Goal: Information Seeking & Learning: Understand process/instructions

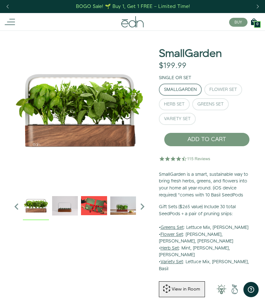
click at [177, 105] on div "Herb Set" at bounding box center [174, 104] width 21 height 4
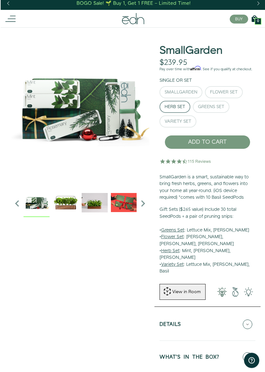
scroll to position [3, 1]
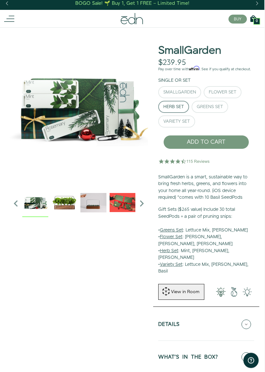
click at [176, 107] on div "Herb Set" at bounding box center [173, 107] width 21 height 4
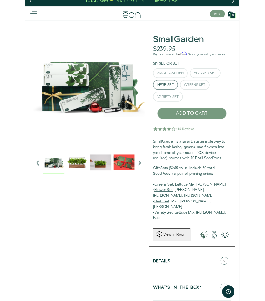
scroll to position [0, 1]
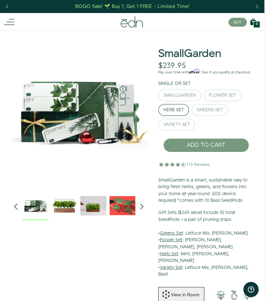
click at [186, 94] on div "SmallGarden" at bounding box center [179, 95] width 33 height 4
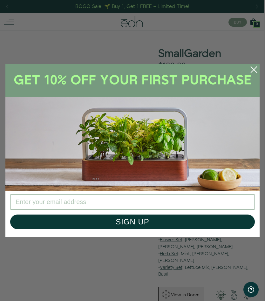
click at [254, 70] on icon "Close dialog" at bounding box center [254, 70] width 6 height 6
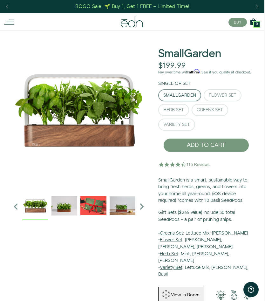
click at [177, 109] on div "Herb Set" at bounding box center [173, 110] width 21 height 4
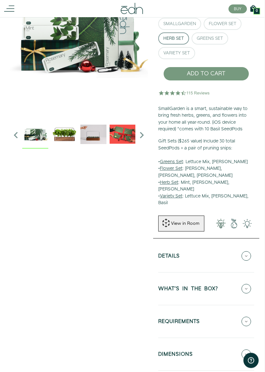
scroll to position [72, 1]
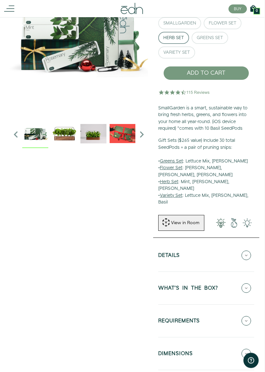
click at [185, 220] on div "View in Room" at bounding box center [185, 223] width 30 height 6
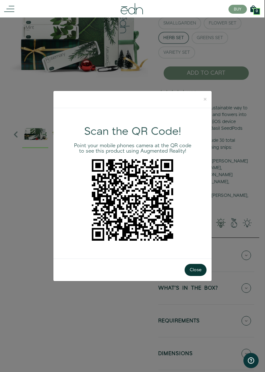
click at [204, 99] on span "×" at bounding box center [205, 99] width 3 height 10
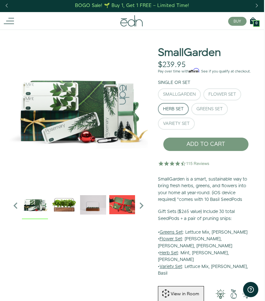
scroll to position [0, 1]
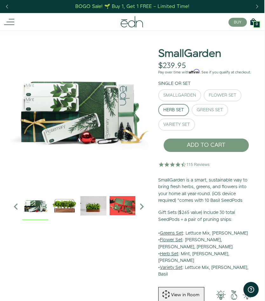
click at [14, 20] on icon at bounding box center [9, 22] width 10 height 10
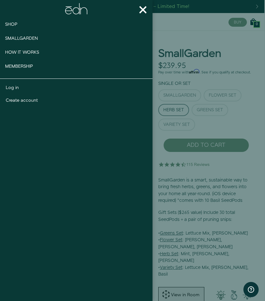
click at [36, 51] on span "How It works" at bounding box center [22, 52] width 34 height 6
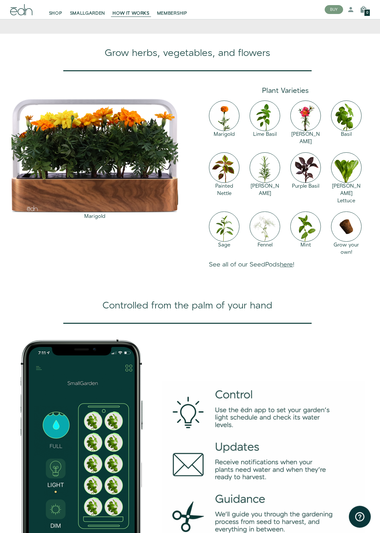
scroll to position [502, 0]
click at [293, 269] on link "here" at bounding box center [286, 264] width 13 height 9
